Goal: Information Seeking & Learning: Learn about a topic

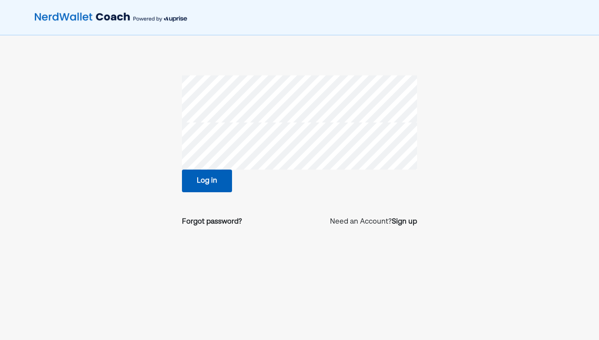
click at [217, 176] on button "Log in" at bounding box center [207, 180] width 50 height 23
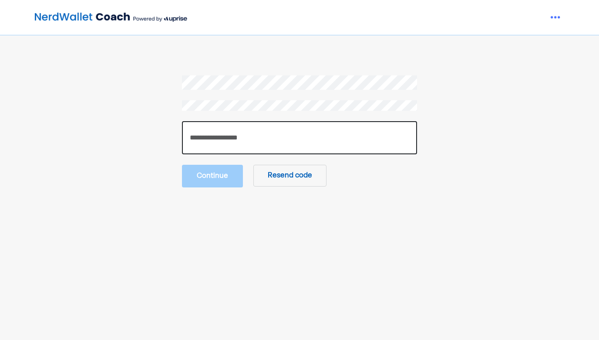
click at [303, 136] on input "number" at bounding box center [299, 137] width 235 height 33
paste input "******"
type input "******"
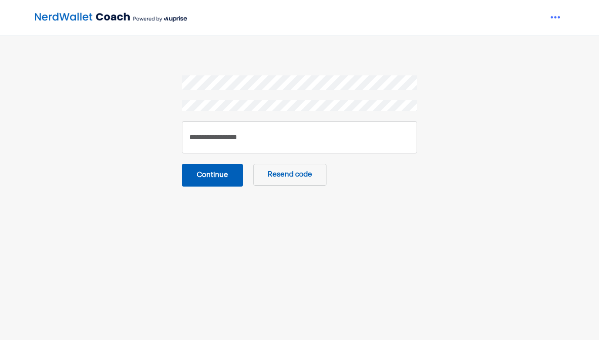
click at [213, 185] on button "Continue" at bounding box center [212, 175] width 61 height 23
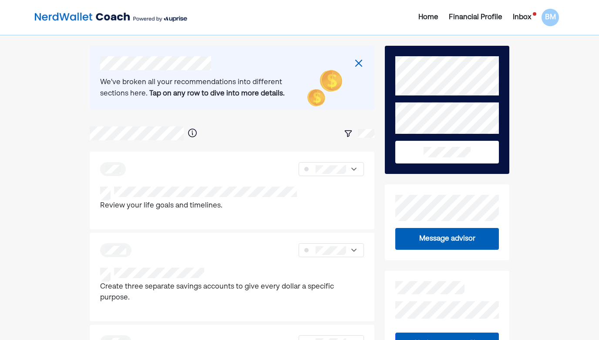
click at [275, 82] on div "We've broken all your recommendations into different sections here. Tap on any …" at bounding box center [205, 88] width 211 height 22
click at [360, 62] on img at bounding box center [359, 63] width 10 height 10
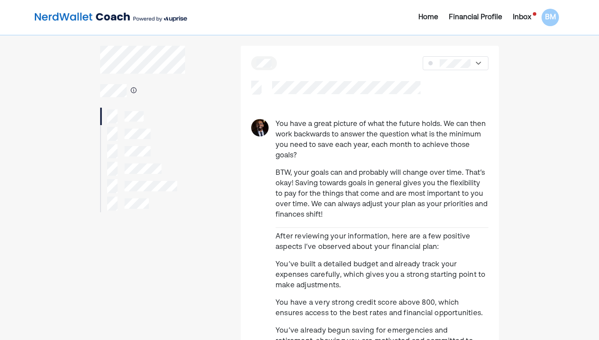
click at [474, 62] on img at bounding box center [478, 63] width 9 height 9
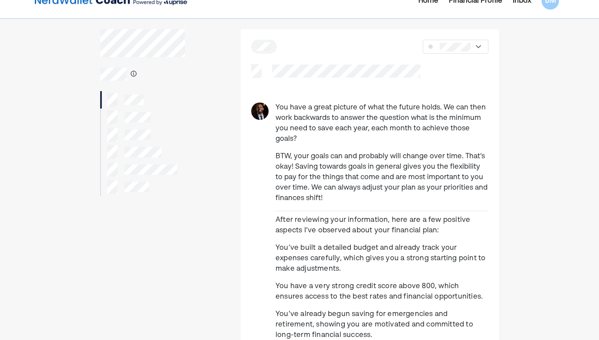
scroll to position [16, 0]
click at [411, 124] on p "You have a great picture of what the future holds. We can then work backwards t…" at bounding box center [382, 124] width 213 height 42
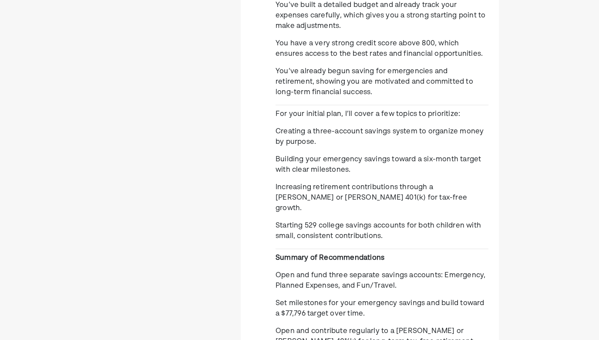
scroll to position [259, 0]
click at [411, 128] on span "Creating a three-account savings system to organize money by purpose." at bounding box center [380, 136] width 208 height 17
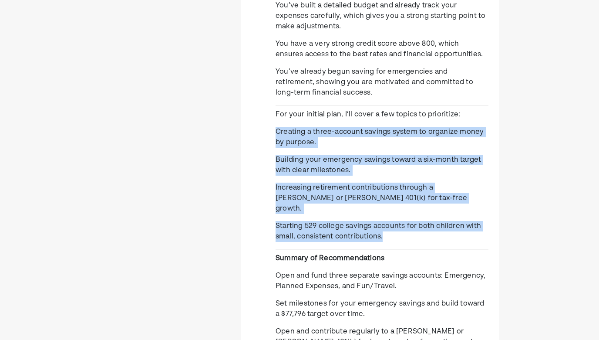
drag, startPoint x: 277, startPoint y: 122, endPoint x: 395, endPoint y: 212, distance: 147.8
click at [395, 212] on div "You have a great picture of what the future holds. We can then work backwards t…" at bounding box center [382, 192] width 213 height 665
copy div "Creating a three-account savings system to organize money by purpose. Building …"
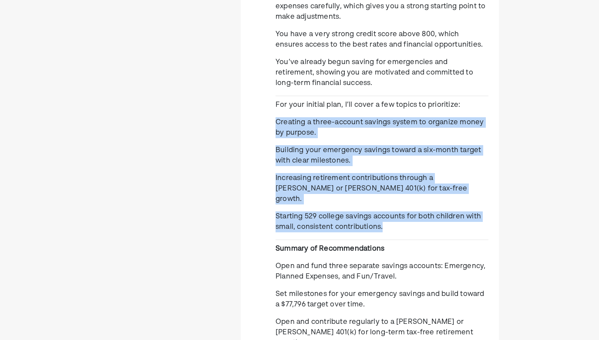
scroll to position [270, 0]
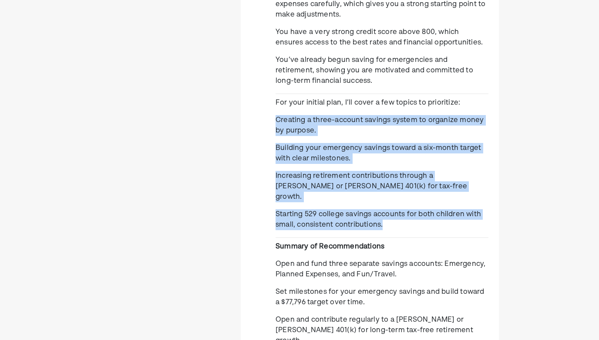
click at [346, 172] on span "Increasing retirement contributions through a [PERSON_NAME] or [PERSON_NAME] 40…" at bounding box center [372, 186] width 192 height 28
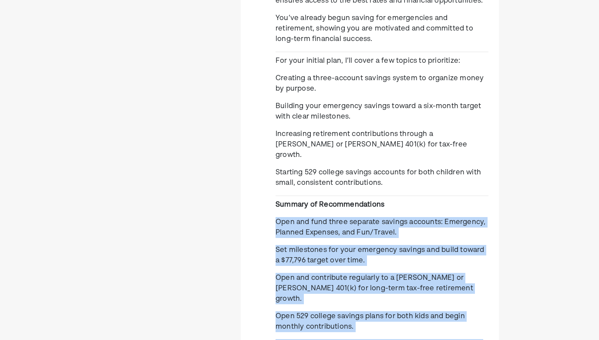
scroll to position [320, 0]
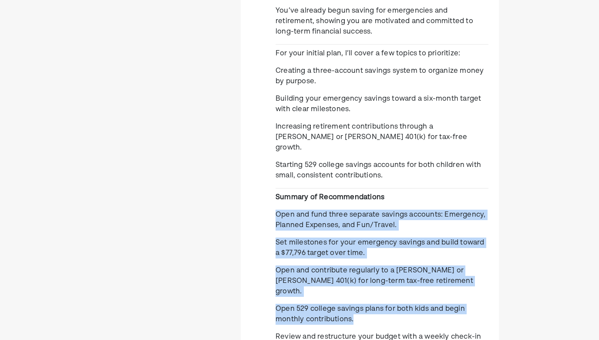
drag, startPoint x: 277, startPoint y: 242, endPoint x: 398, endPoint y: 320, distance: 143.5
click at [398, 320] on div "You have a great picture of what the future holds. We can then work backwards t…" at bounding box center [382, 131] width 213 height 665
copy div "Open and fund three separate savings accounts: Emergency, Planned Expenses, and…"
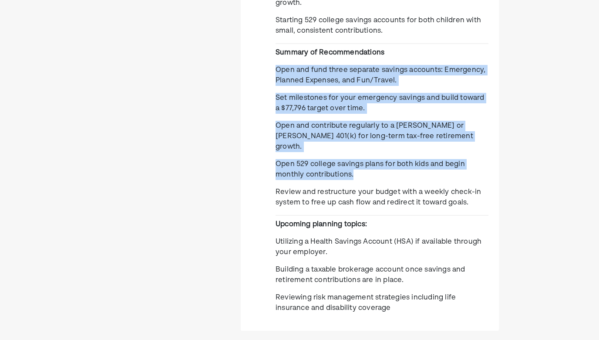
scroll to position [465, 0]
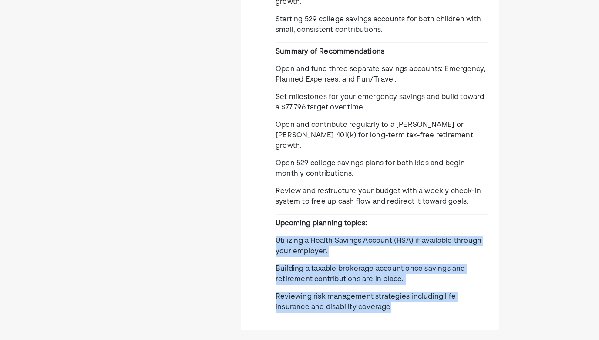
drag, startPoint x: 275, startPoint y: 207, endPoint x: 370, endPoint y: 272, distance: 114.6
copy div "Utilizing a Health Savings Account (HSA) if available through your employer. Bu…"
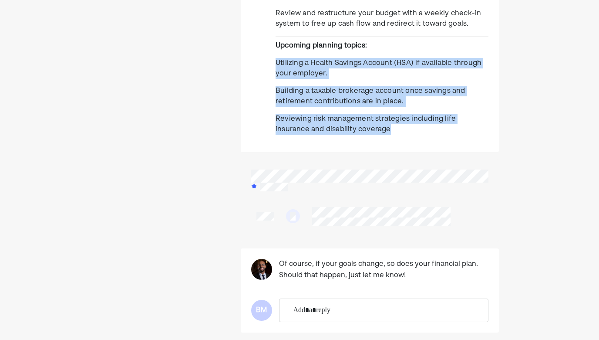
scroll to position [642, 0]
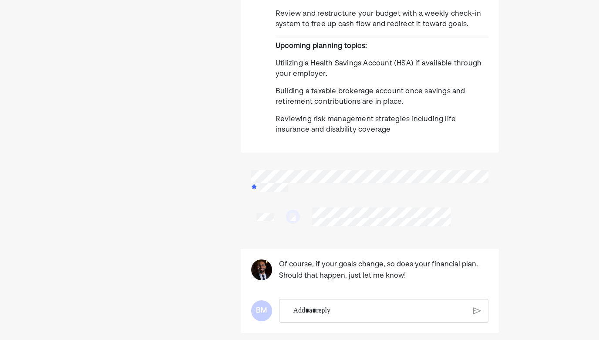
click at [453, 202] on div at bounding box center [369, 217] width 237 height 30
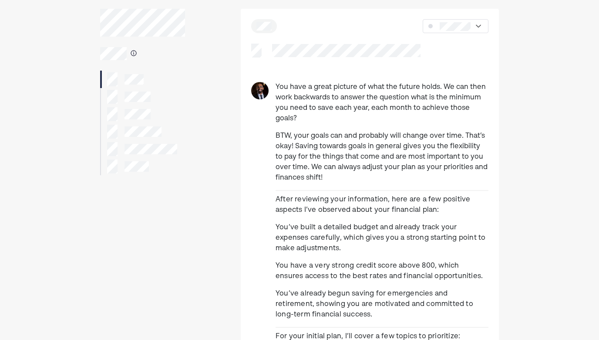
scroll to position [0, 0]
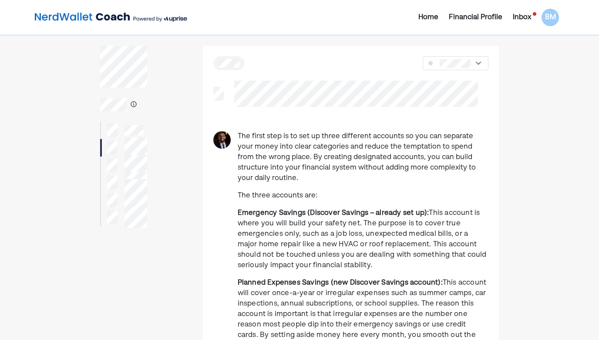
click at [367, 141] on p "The first step is to set up three different accounts so you can separate your m…" at bounding box center [363, 157] width 251 height 52
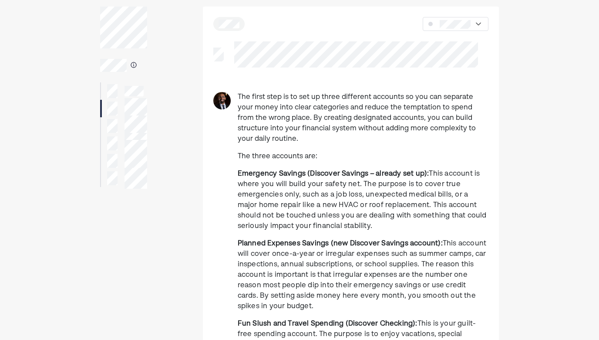
scroll to position [42, 0]
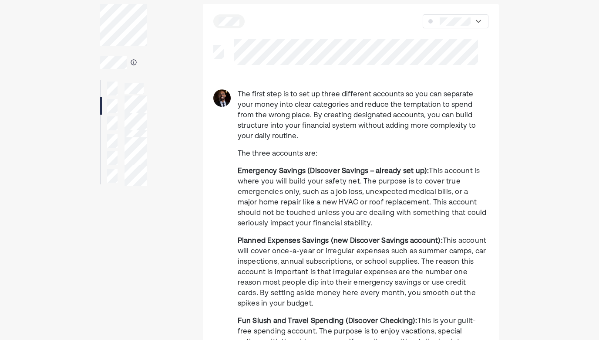
click at [298, 168] on strong "Emergency Savings (Discover Savings – already set up):" at bounding box center [334, 171] width 192 height 7
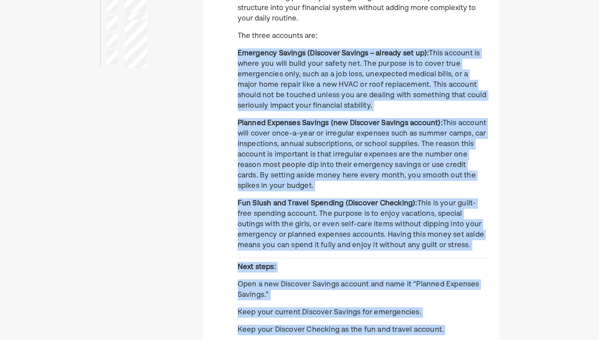
scroll to position [195, 0]
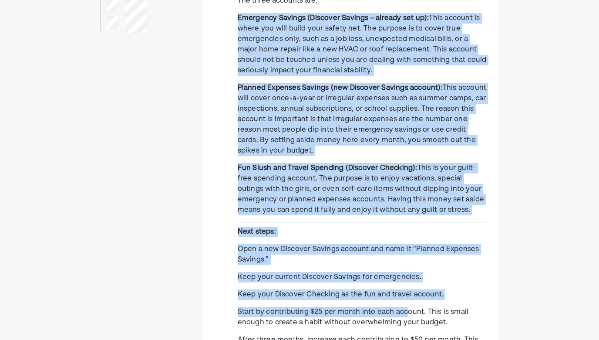
drag, startPoint x: 238, startPoint y: 161, endPoint x: 435, endPoint y: 202, distance: 201.0
click at [435, 202] on div "The first step is to set up three different accounts so you can separate your m…" at bounding box center [363, 295] width 251 height 719
copy div "Loremipsu Dolorsi (Ametcons Adipisc – elitsed doe te): Inci utlabor et dolor ma…"
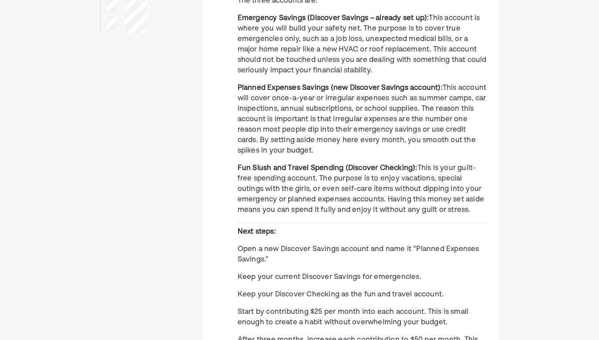
click at [360, 246] on span "Open a new Discover Savings account and name it “Planned Expenses Savings.”" at bounding box center [359, 254] width 242 height 17
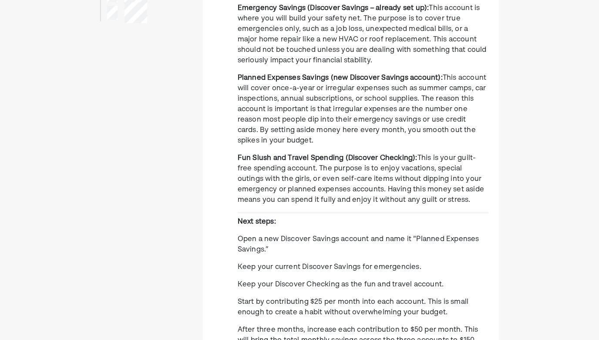
scroll to position [207, 0]
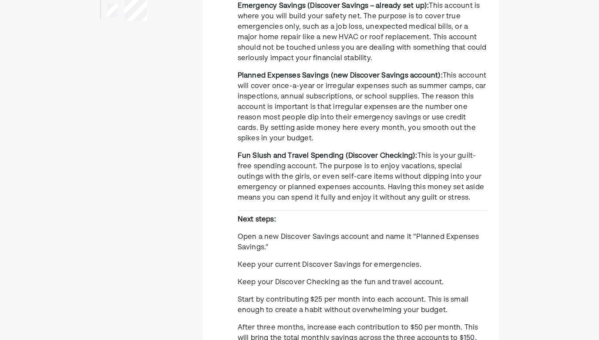
click at [354, 279] on span "Keep your Discover Checking as the fun and travel account." at bounding box center [341, 282] width 206 height 7
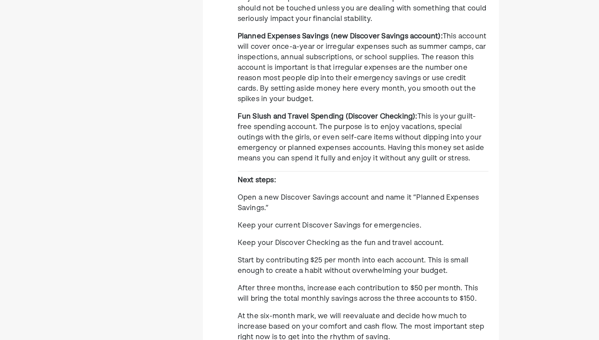
scroll to position [248, 0]
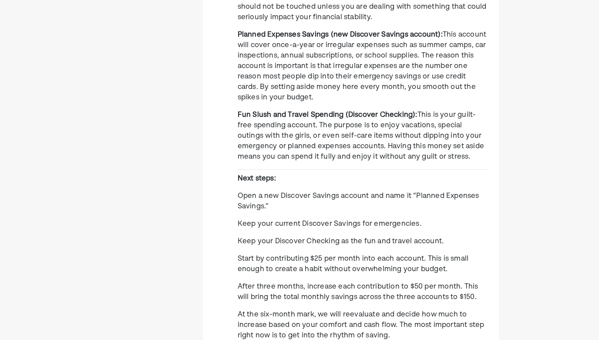
click at [383, 175] on div "The first step is to set up three different accounts so you can separate your m…" at bounding box center [363, 242] width 251 height 719
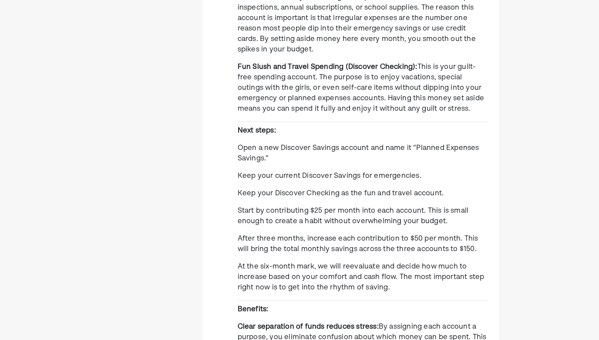
scroll to position [297, 0]
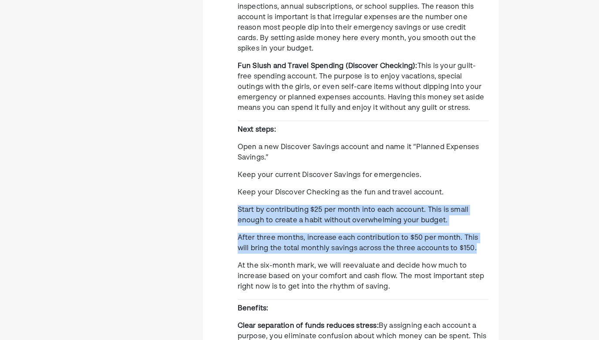
drag, startPoint x: 238, startPoint y: 201, endPoint x: 402, endPoint y: 281, distance: 182.9
click at [402, 281] on div "The first step is to set up three different accounts so you can separate your m…" at bounding box center [363, 194] width 251 height 719
copy div "Start by contributing $25 per month into each account. This is small enough to …"
click at [342, 220] on div "The first step is to set up three different accounts so you can separate your m…" at bounding box center [363, 194] width 251 height 719
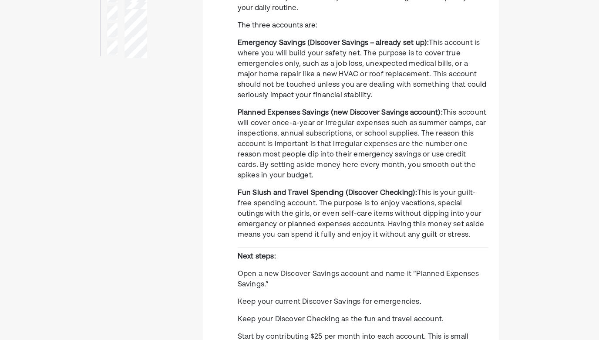
scroll to position [0, 0]
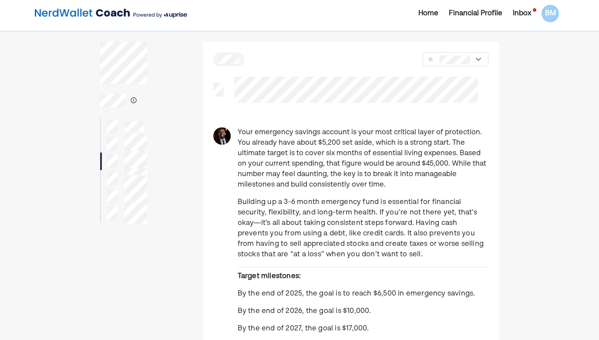
scroll to position [7, 0]
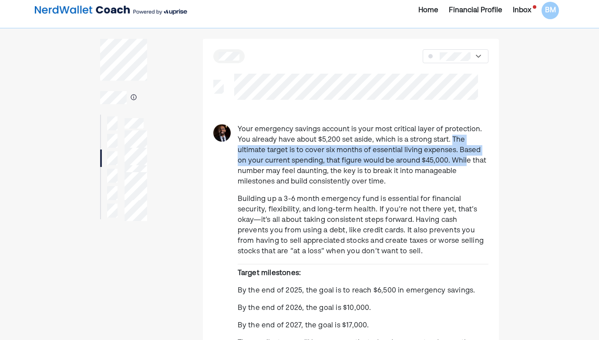
drag, startPoint x: 449, startPoint y: 138, endPoint x: 452, endPoint y: 156, distance: 17.6
click at [452, 156] on p "Your emergency savings account is your most critical layer of protection. You a…" at bounding box center [363, 155] width 251 height 63
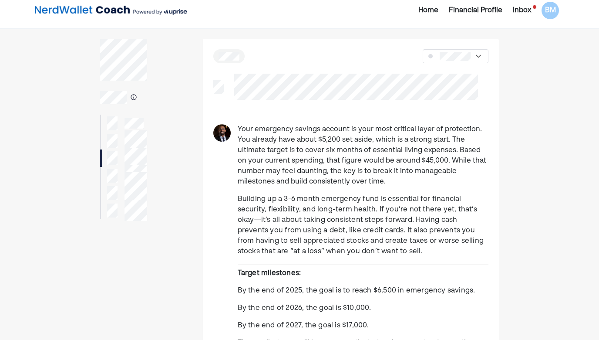
click at [442, 217] on span "Building up a 3-6 month emergency fund is essential for financial security, fle…" at bounding box center [361, 225] width 246 height 59
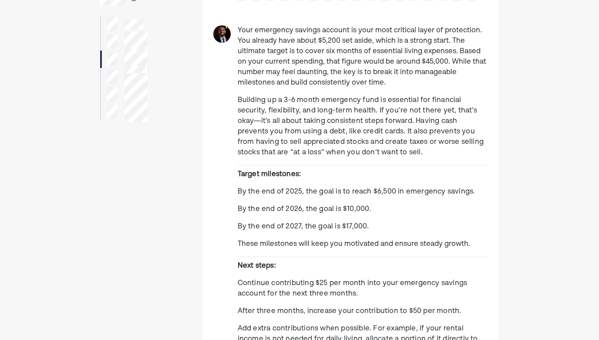
scroll to position [108, 0]
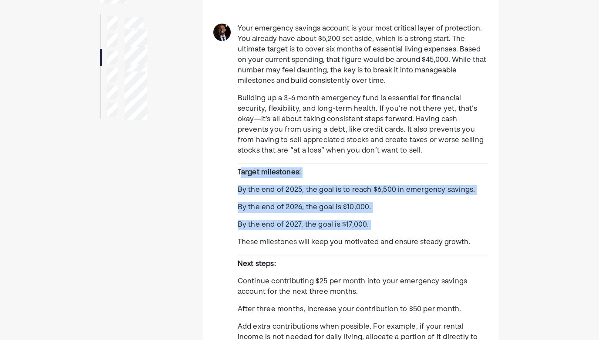
drag, startPoint x: 240, startPoint y: 174, endPoint x: 364, endPoint y: 231, distance: 136.6
copy div "arget milestones: By the end of 2025, the goal is to reach $6,500 in emergency …"
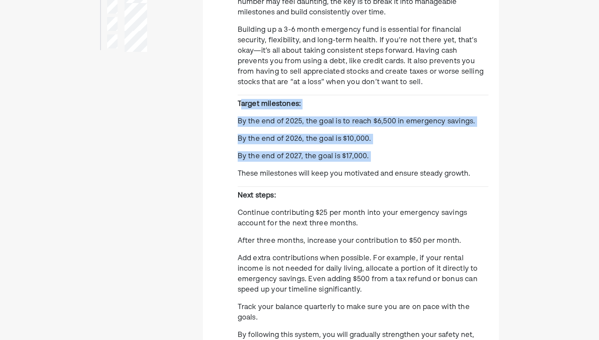
scroll to position [188, 0]
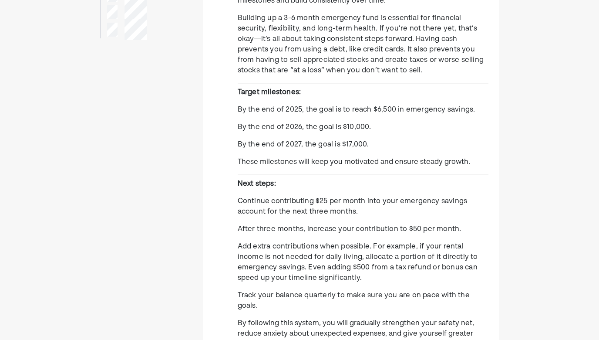
click at [337, 185] on p "Next steps:" at bounding box center [363, 184] width 251 height 10
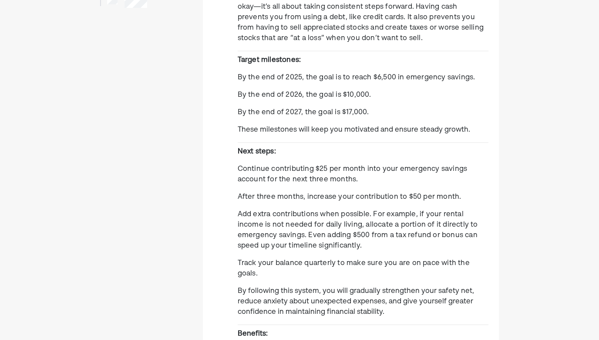
scroll to position [223, 0]
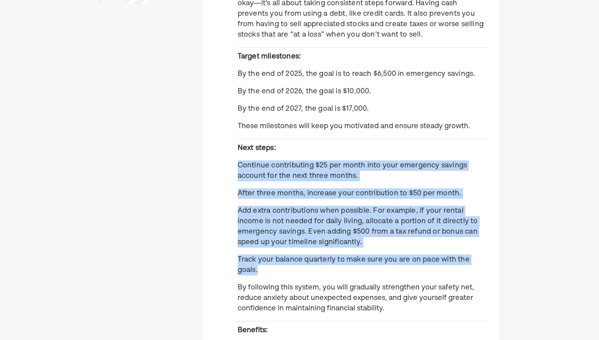
drag, startPoint x: 237, startPoint y: 168, endPoint x: 499, endPoint y: 257, distance: 276.5
click at [499, 257] on main "Your emergency savings account is your most critical layer of protection. You a…" at bounding box center [299, 307] width 419 height 970
copy div "Continue contributing $25 per month into your emergency savings account for the…"
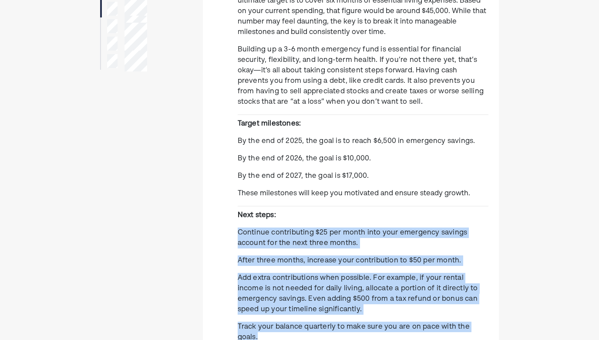
scroll to position [0, 0]
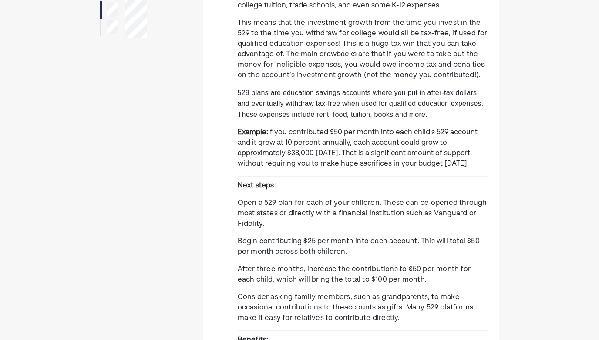
scroll to position [198, 0]
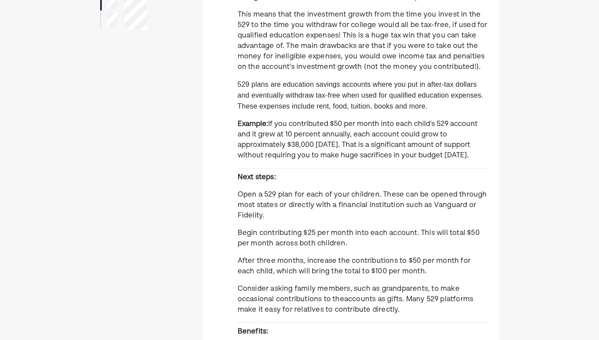
click at [330, 239] on span "Begin contributing $25 per month into each account. This will total $50 per mon…" at bounding box center [359, 237] width 242 height 17
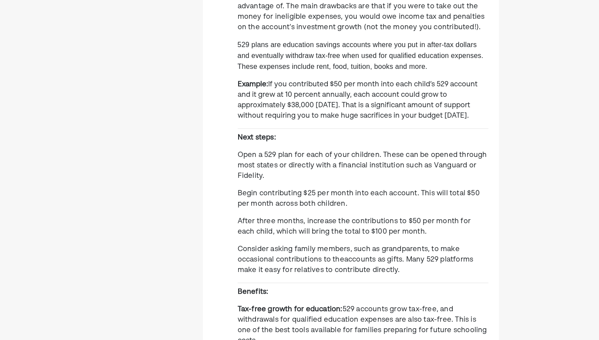
scroll to position [239, 0]
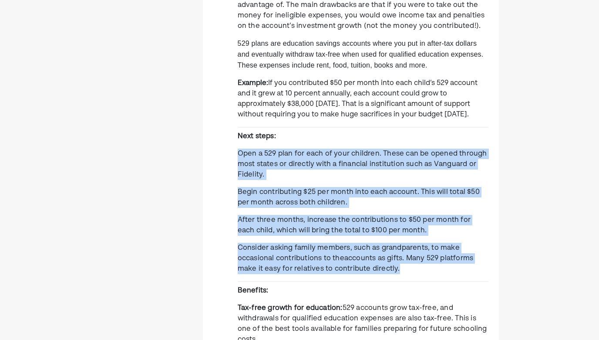
drag, startPoint x: 239, startPoint y: 153, endPoint x: 442, endPoint y: 270, distance: 234.7
click at [442, 270] on div "College planning is often overwhelming because of the large costs involved, but…" at bounding box center [363, 203] width 251 height 623
copy div "Open a 529 plan for each of your children. These can be opened through most sta…"
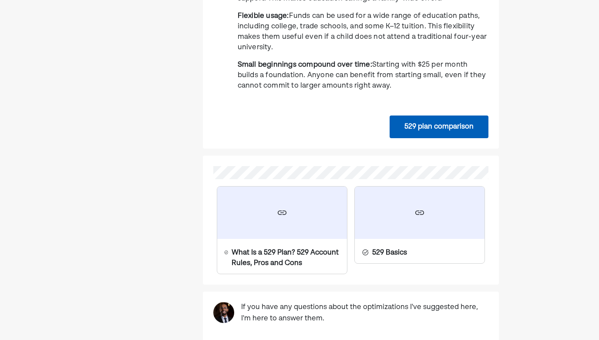
scroll to position [613, 0]
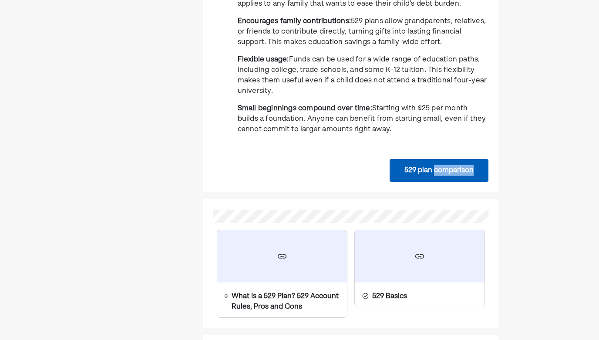
click at [415, 169] on button "529 plan comparison" at bounding box center [439, 170] width 99 height 23
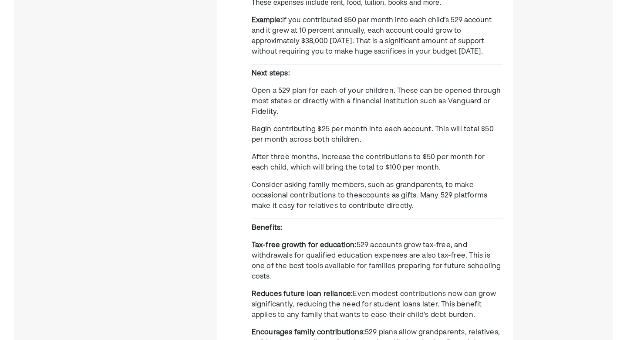
scroll to position [0, 0]
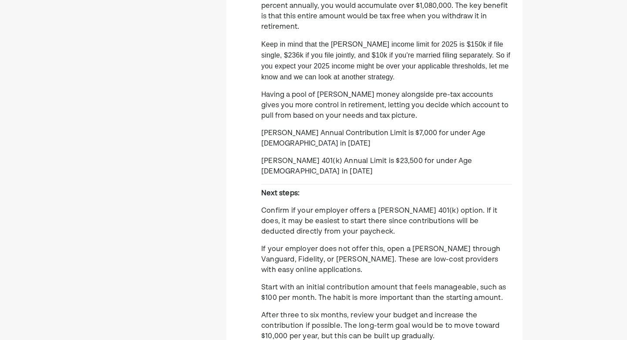
scroll to position [301, 0]
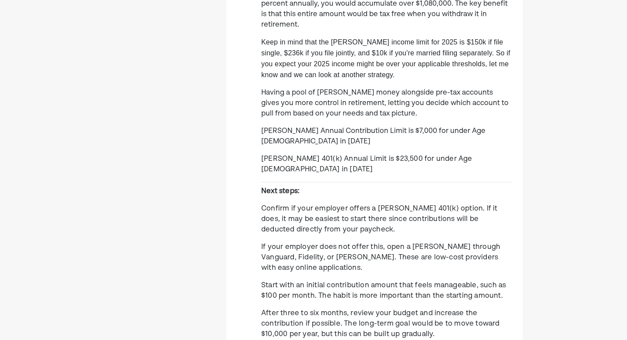
click at [242, 164] on div "Retirement planning should be a parallel focus alongside debt and savings becau…" at bounding box center [374, 224] width 296 height 812
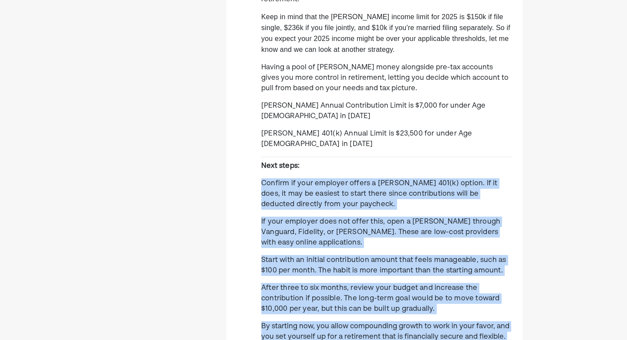
scroll to position [332, 0]
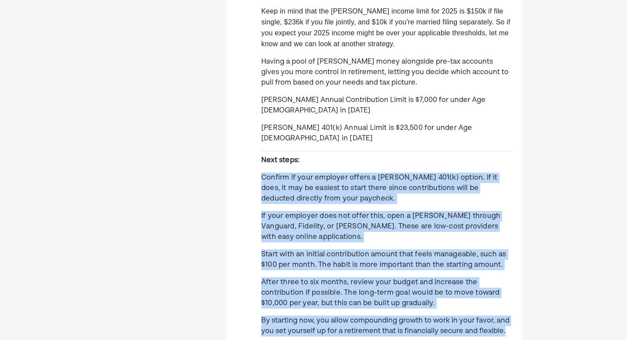
drag, startPoint x: 261, startPoint y: 166, endPoint x: 515, endPoint y: 286, distance: 280.7
click at [515, 286] on div "Retirement planning should be a parallel focus alongside debt and savings becau…" at bounding box center [374, 193] width 296 height 812
copy div "Confirm if your employer offers a [PERSON_NAME] 401(k) option. If it does, it m…"
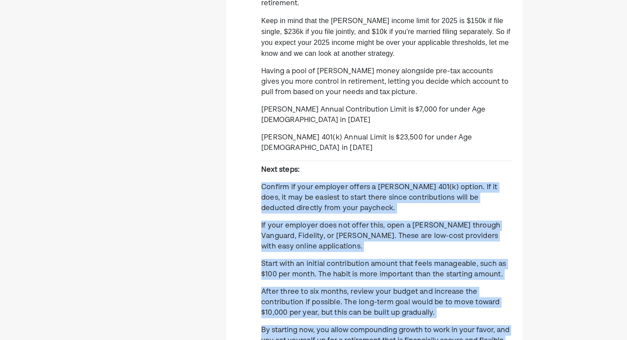
scroll to position [0, 0]
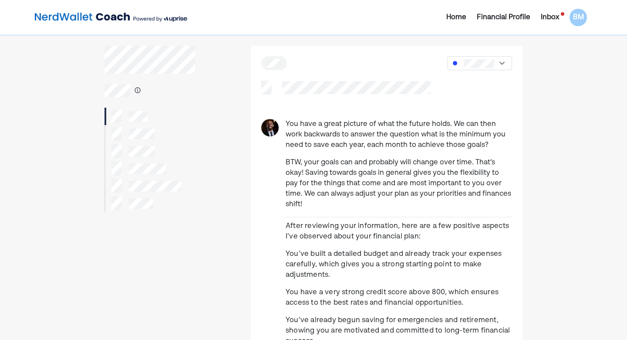
click at [139, 128] on div at bounding box center [133, 134] width 44 height 14
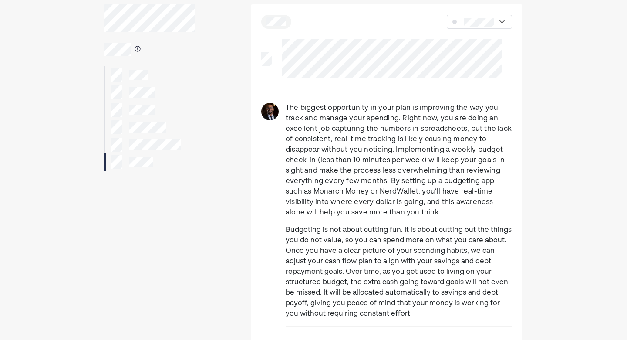
scroll to position [45, 0]
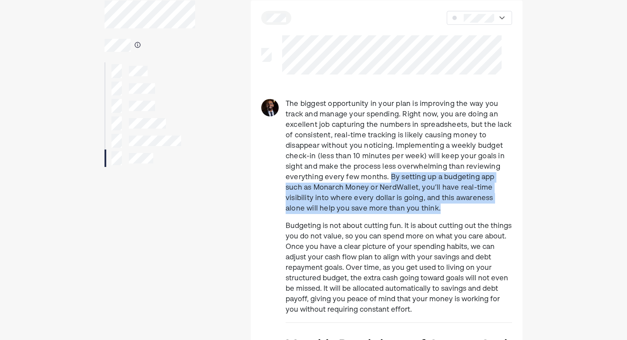
drag, startPoint x: 388, startPoint y: 176, endPoint x: 390, endPoint y: 207, distance: 31.0
click at [390, 207] on p "The biggest opportunity in your plan is improving the way you track and manage …" at bounding box center [399, 156] width 226 height 115
copy span "By setting up a budgeting app such as Monarch Money or NerdWallet, you’ll have …"
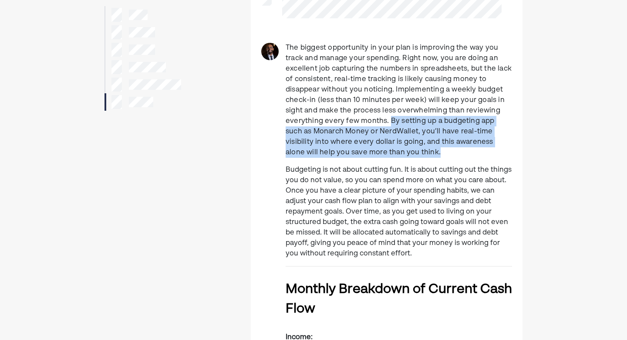
scroll to position [105, 0]
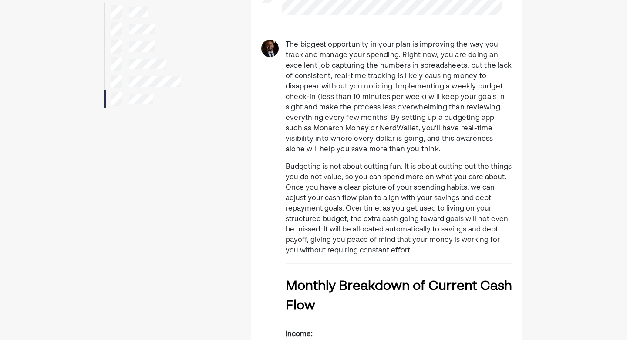
click at [420, 192] on p "Budgeting is not about cutting fun. It is about cutting out the things you do n…" at bounding box center [399, 209] width 226 height 94
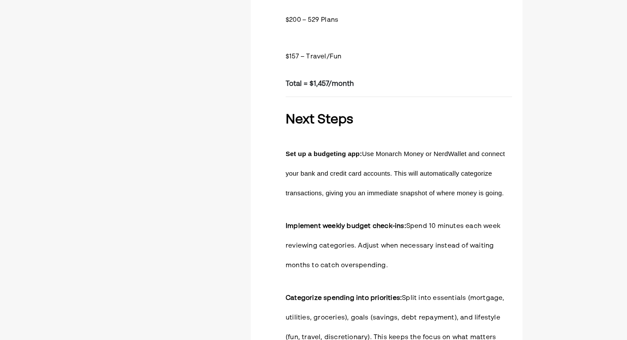
scroll to position [1115, 0]
click at [342, 182] on h3 "Set up a budgeting app: Use Monarch Money or NerdWallet and connect your bank a…" at bounding box center [399, 171] width 226 height 59
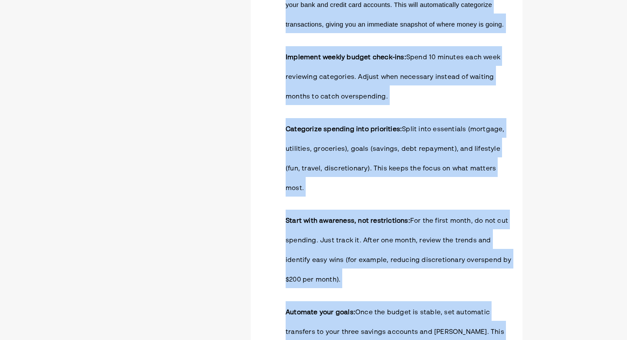
scroll to position [1317, 0]
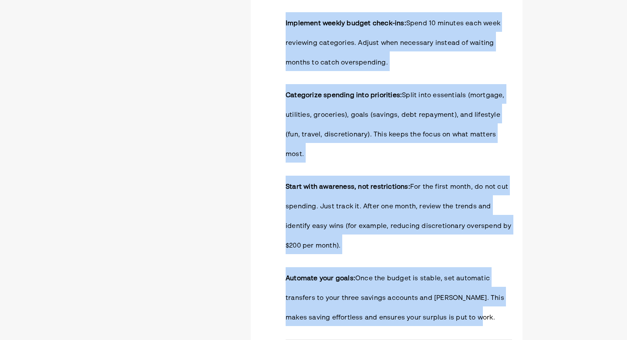
drag, startPoint x: 287, startPoint y: 151, endPoint x: 485, endPoint y: 293, distance: 243.7
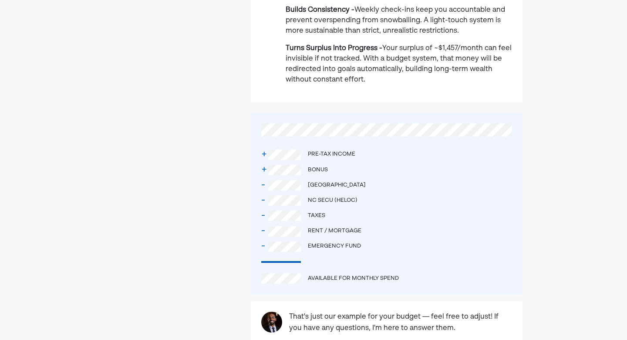
scroll to position [1823, 0]
click at [418, 177] on div "- [GEOGRAPHIC_DATA]" at bounding box center [386, 184] width 251 height 15
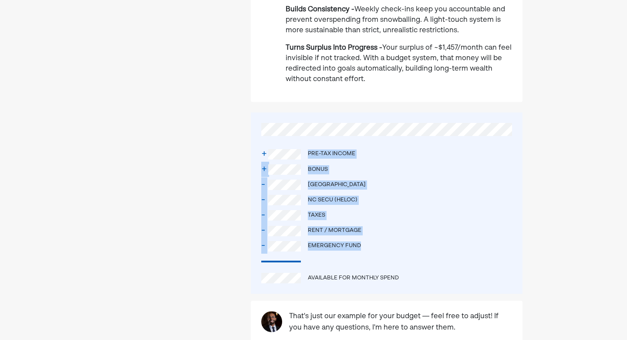
drag, startPoint x: 381, startPoint y: 224, endPoint x: 273, endPoint y: 126, distance: 146.1
click at [273, 126] on div "+ Pre-tax income + Bonus - [GEOGRAPHIC_DATA] - [GEOGRAPHIC_DATA] SECU (HELOC) -…" at bounding box center [387, 202] width 272 height 181
click at [421, 162] on div "+ Bonus" at bounding box center [386, 169] width 251 height 15
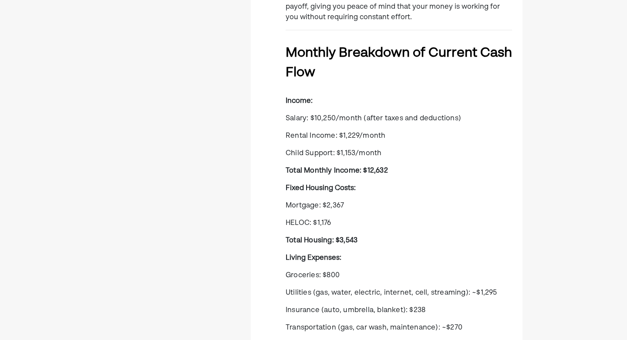
scroll to position [0, 0]
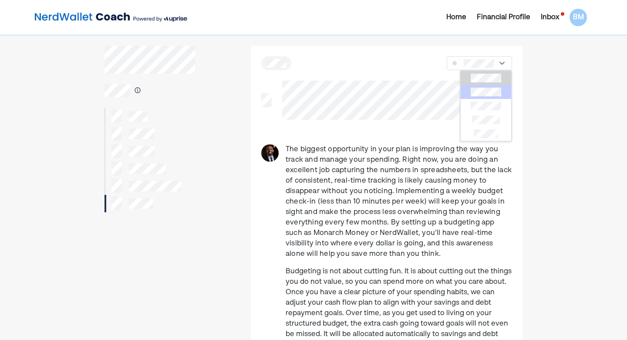
click at [492, 96] on div at bounding box center [486, 92] width 51 height 14
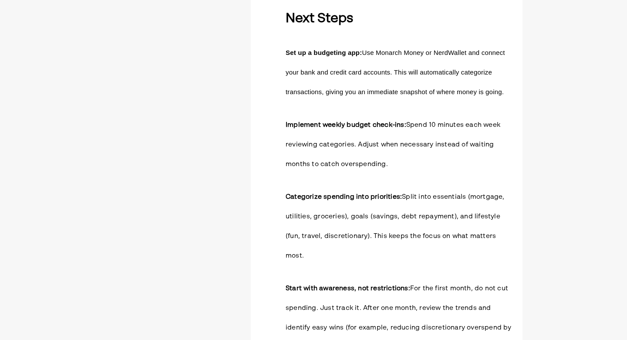
scroll to position [1216, 0]
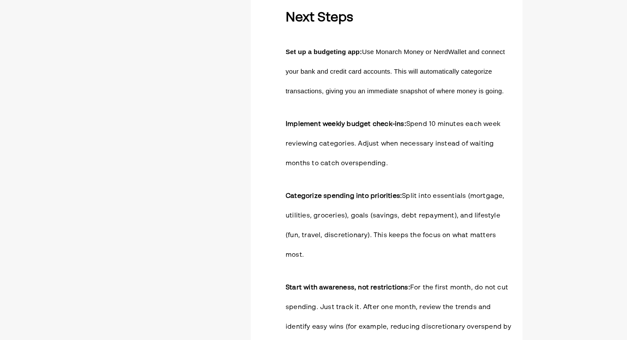
click at [306, 196] on strong "Categorize spending into priorities:" at bounding box center [344, 195] width 116 height 7
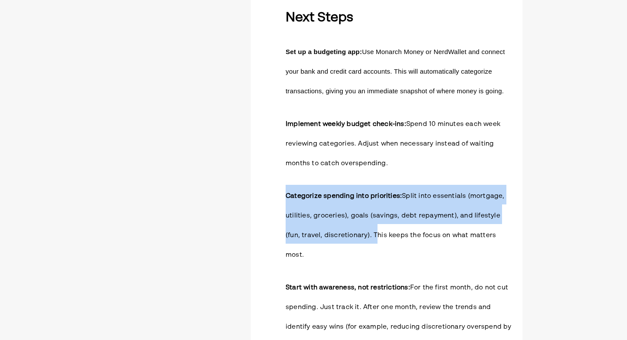
drag, startPoint x: 287, startPoint y: 193, endPoint x: 355, endPoint y: 223, distance: 75.1
click at [355, 223] on h3 "Categorize spending into priorities: Split into essentials (mortgage, utilities…" at bounding box center [399, 224] width 226 height 78
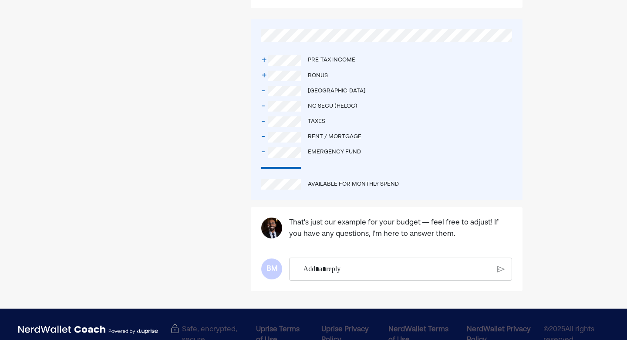
scroll to position [1916, 0]
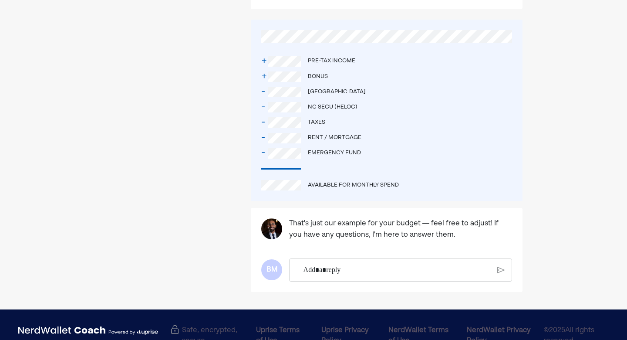
click at [366, 259] on div "Rich Text Editor. Editing area: main" at bounding box center [397, 270] width 196 height 23
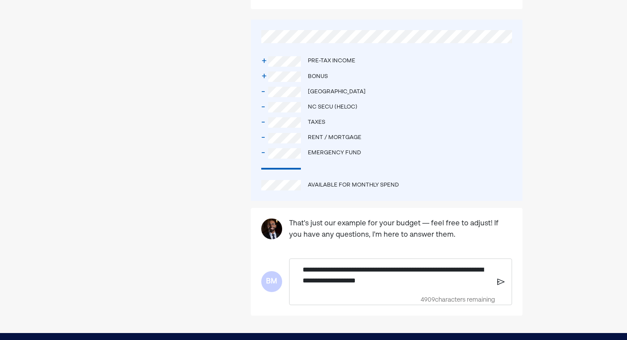
click at [411, 264] on p "**********" at bounding box center [397, 275] width 188 height 22
click at [417, 264] on p "**********" at bounding box center [397, 275] width 188 height 22
click at [435, 264] on p "**********" at bounding box center [397, 275] width 188 height 22
click at [498, 277] on img at bounding box center [500, 281] width 7 height 8
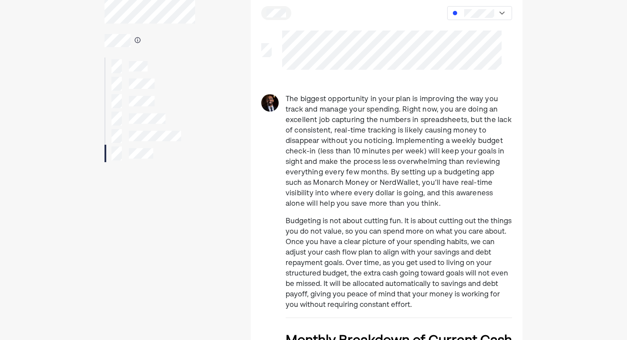
scroll to position [0, 0]
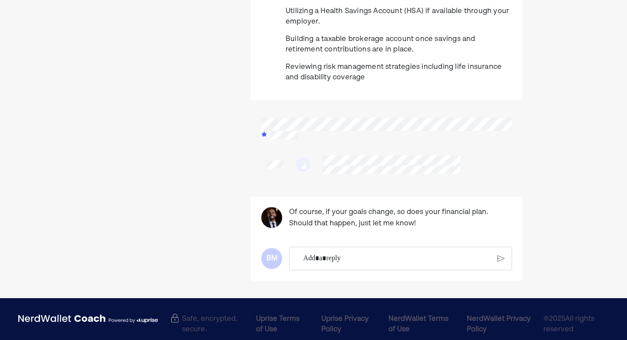
scroll to position [662, 0]
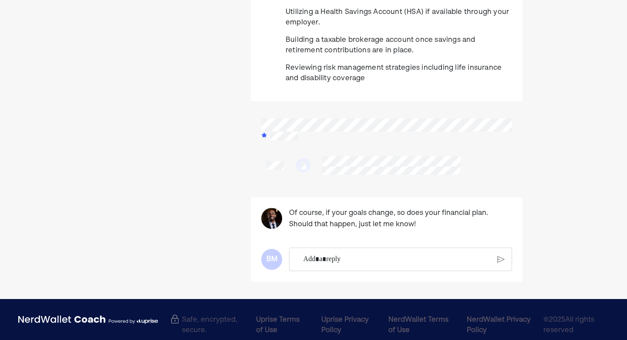
click at [333, 255] on div "Rich Text Editor. Editing area: main" at bounding box center [397, 259] width 196 height 23
